Goal: Information Seeking & Learning: Learn about a topic

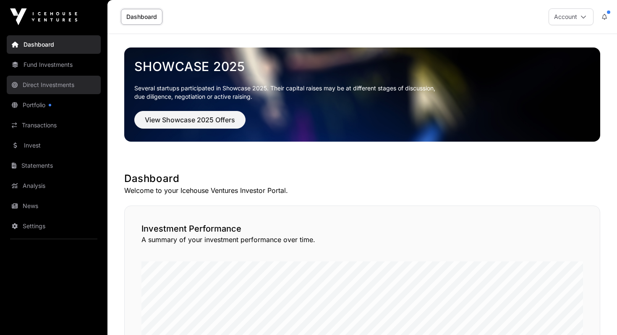
click at [56, 83] on link "Direct Investments" at bounding box center [54, 85] width 94 height 18
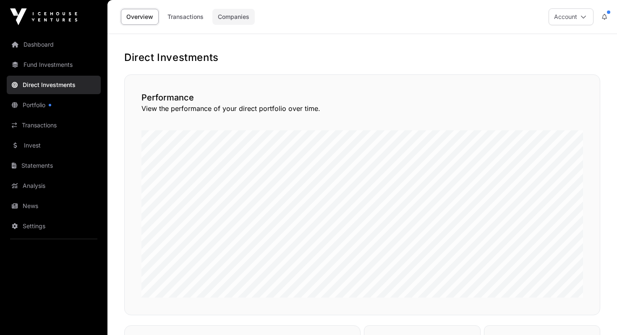
click at [236, 16] on link "Companies" at bounding box center [234, 17] width 42 height 16
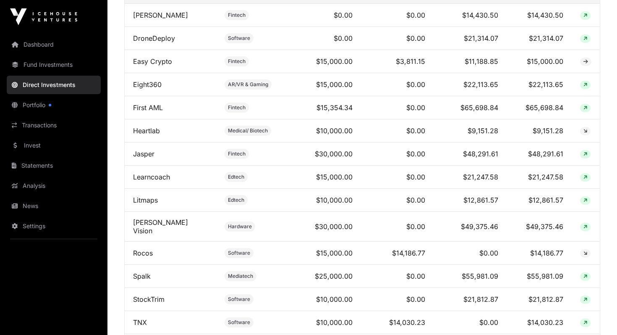
scroll to position [357, 0]
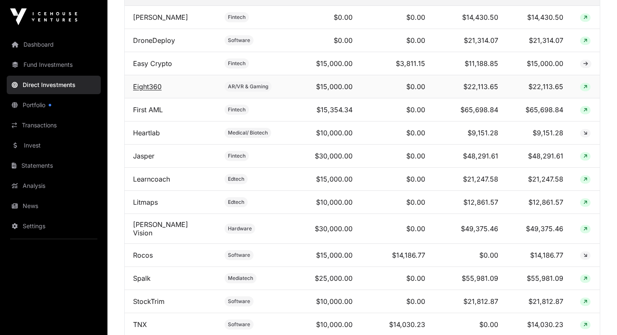
click at [154, 82] on link "Eight360" at bounding box center [147, 86] width 29 height 8
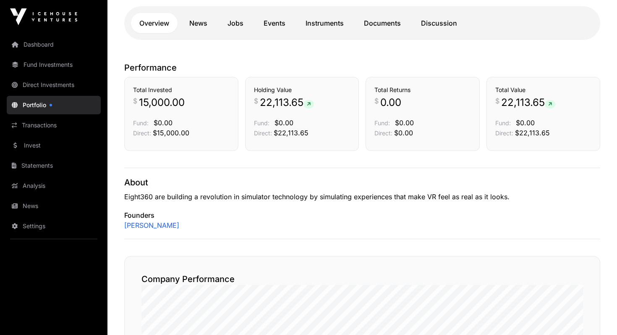
scroll to position [167, 0]
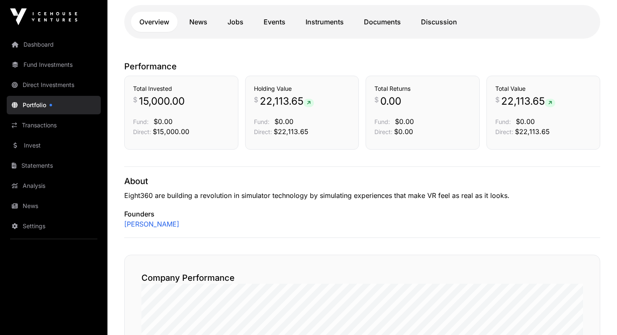
click at [552, 101] on icon at bounding box center [551, 102] width 4 height 5
click at [512, 100] on span "22,113.65" at bounding box center [529, 101] width 54 height 13
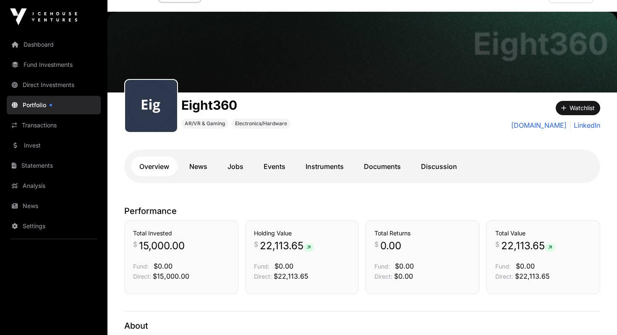
scroll to position [0, 0]
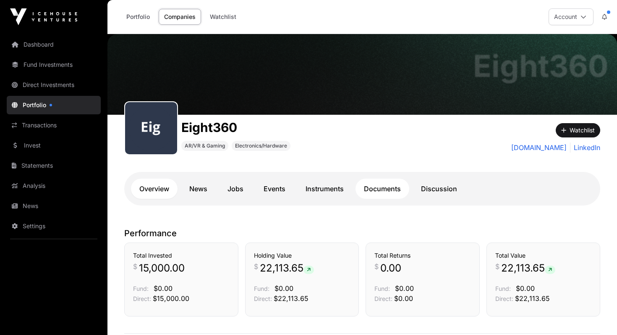
click at [381, 188] on link "Documents" at bounding box center [383, 189] width 54 height 20
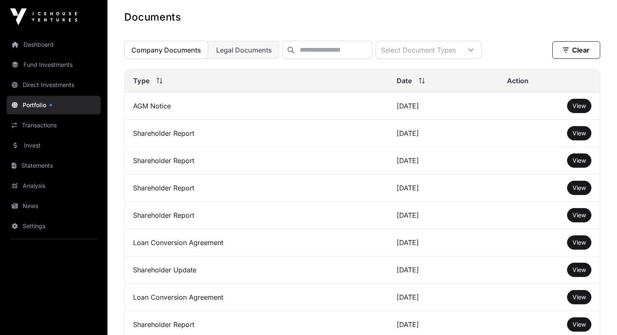
scroll to position [228, 0]
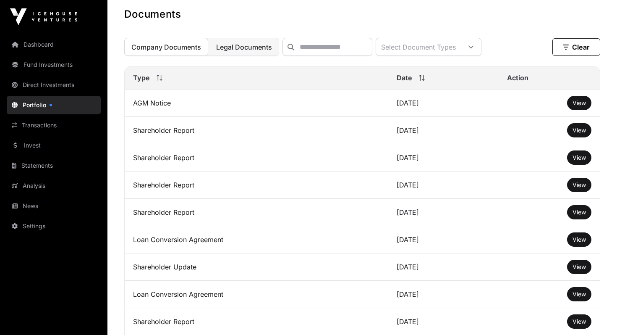
click at [259, 48] on span "Legal Documents" at bounding box center [244, 47] width 56 height 8
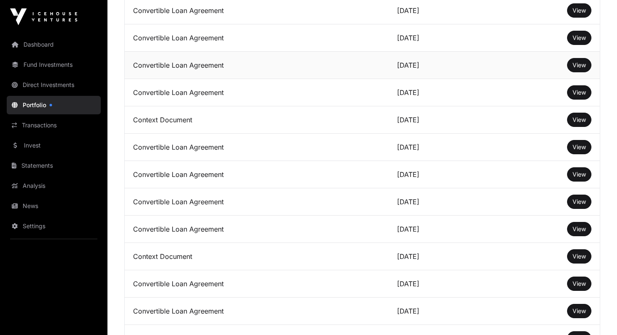
scroll to position [324, 0]
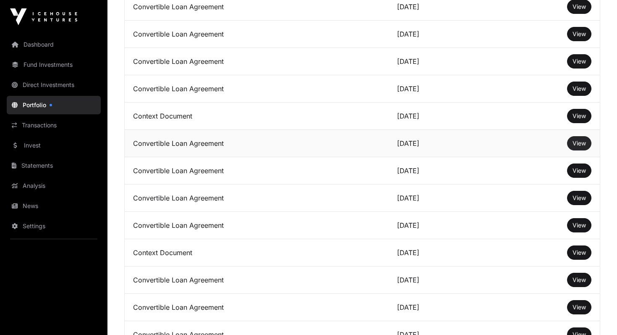
click at [578, 143] on span "View" at bounding box center [579, 142] width 13 height 7
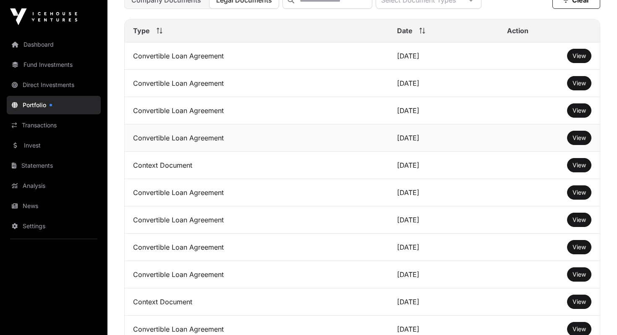
scroll to position [0, 0]
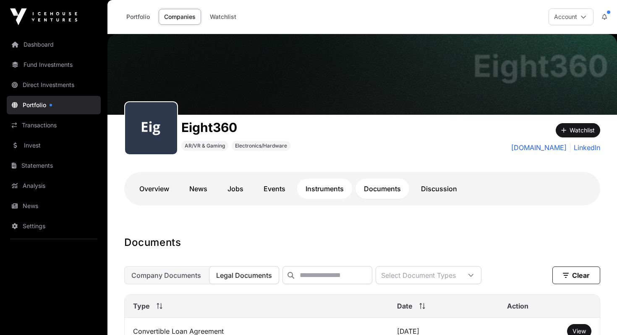
click at [323, 186] on link "Instruments" at bounding box center [324, 189] width 55 height 20
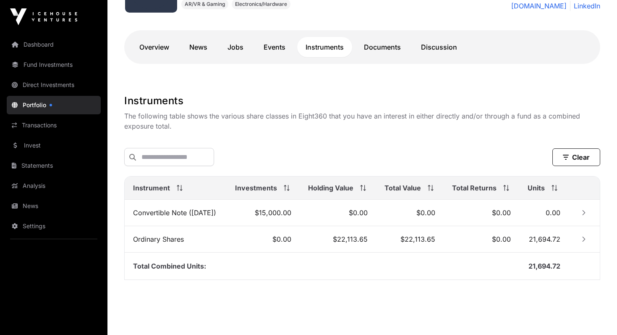
scroll to position [158, 0]
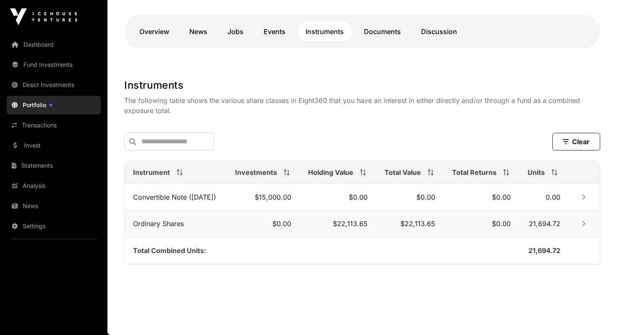
click at [585, 224] on icon "Row Collapsed" at bounding box center [584, 223] width 3 height 5
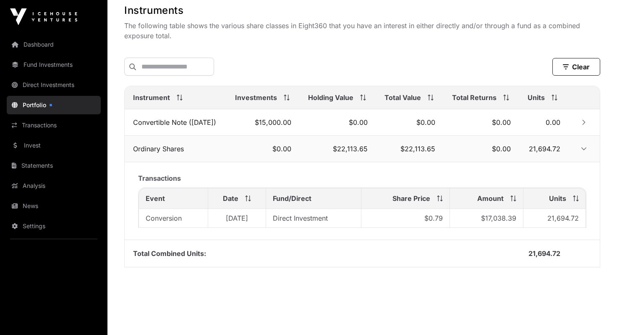
scroll to position [235, 0]
